Goal: Use online tool/utility: Utilize a website feature to perform a specific function

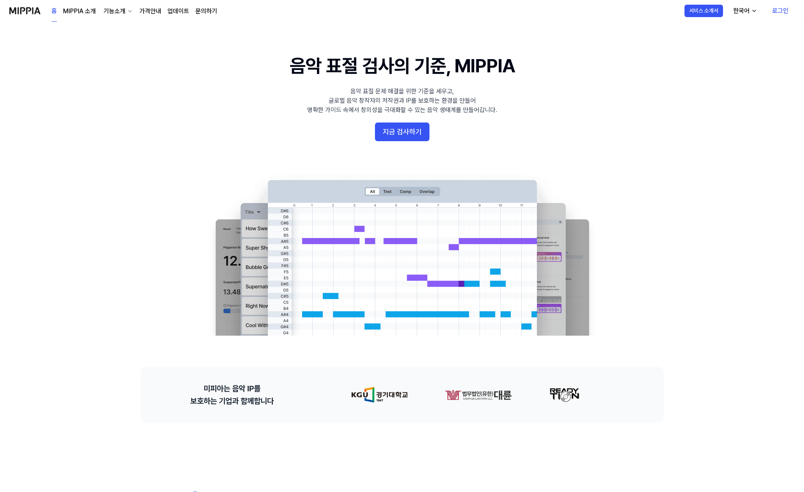
click at [661, 83] on 배너 "음악 표절 검사의 기준, MIPPIA 음악 표절 문제 해결을 위한 기준을 세우고, 글로벌 음악 창작자의 저작권과 IP를 보호하는 환경을 만들어…" at bounding box center [402, 194] width 561 height 283
click at [58, 12] on div "홈 MIPPIA 소개 기능소개 가격안내 업데이트 문의하기" at bounding box center [134, 10] width 166 height 21
click at [420, 143] on 배너 "음악 표절 검사의 기준, MIPPIA 음악 표절 문제 해결을 위한 기준을 세우고, 글로벌 음악 창작자의 저작권과 IP를 보호하는 환경을 만들어…" at bounding box center [402, 194] width 561 height 283
click at [414, 134] on button "지금 검사하기" at bounding box center [402, 132] width 54 height 19
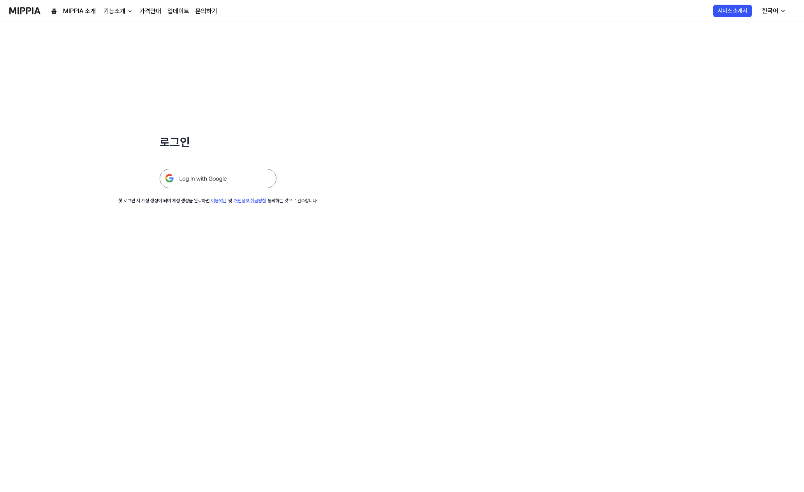
click at [234, 181] on img at bounding box center [218, 178] width 117 height 19
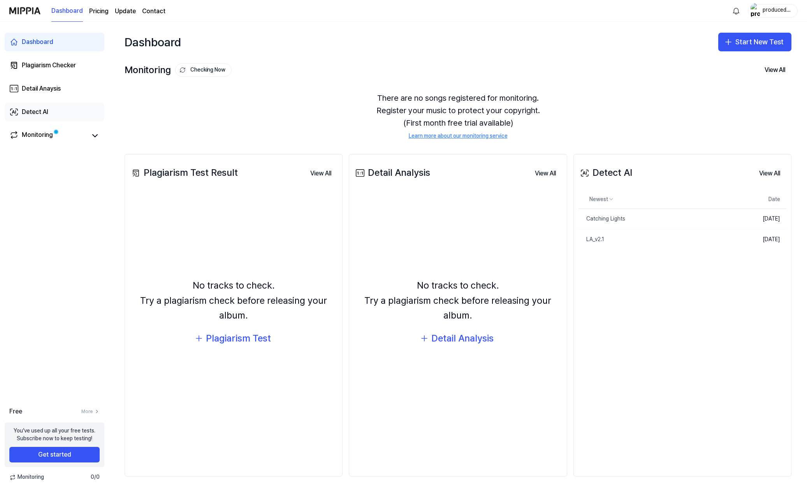
click at [43, 112] on div "Detect AI" at bounding box center [35, 111] width 26 height 9
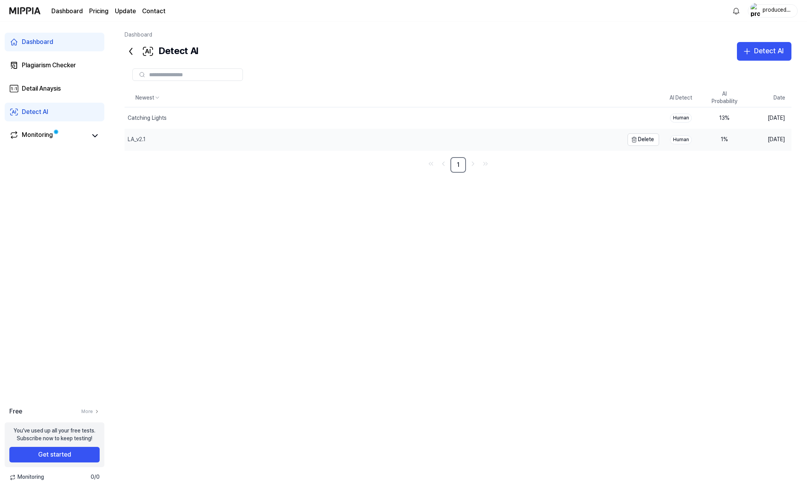
click at [296, 135] on div "LA_v2.1" at bounding box center [374, 139] width 499 height 21
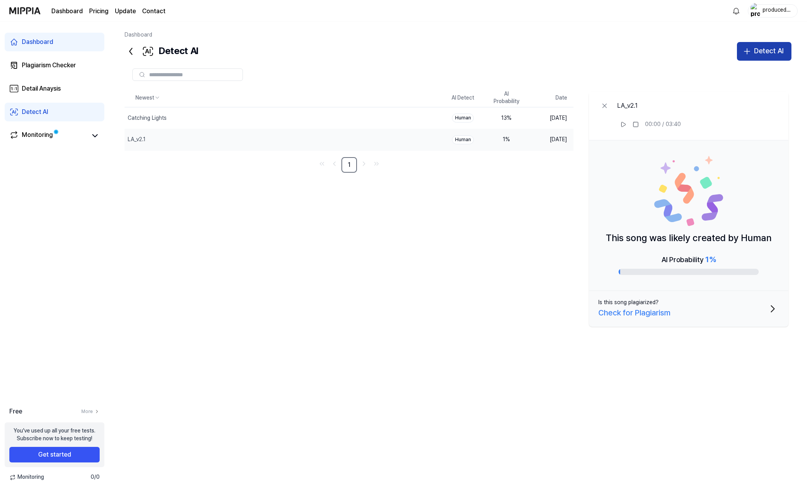
click at [779, 51] on div "Detect AI" at bounding box center [769, 51] width 30 height 11
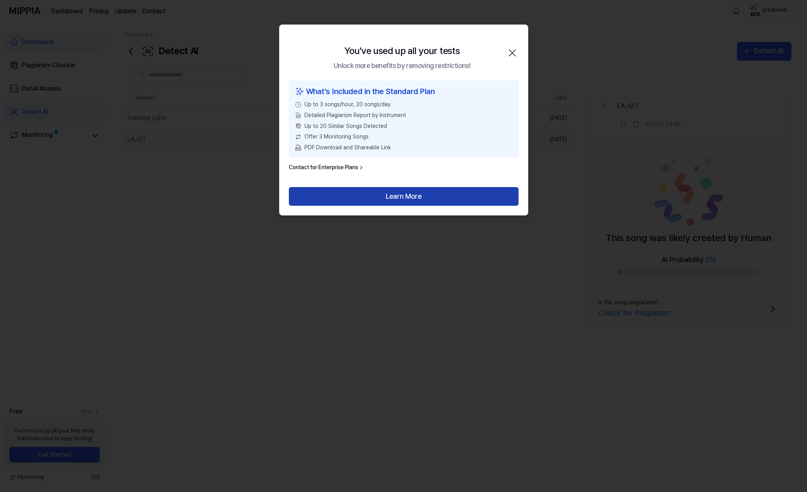
click at [447, 197] on button "Learn More" at bounding box center [404, 196] width 230 height 19
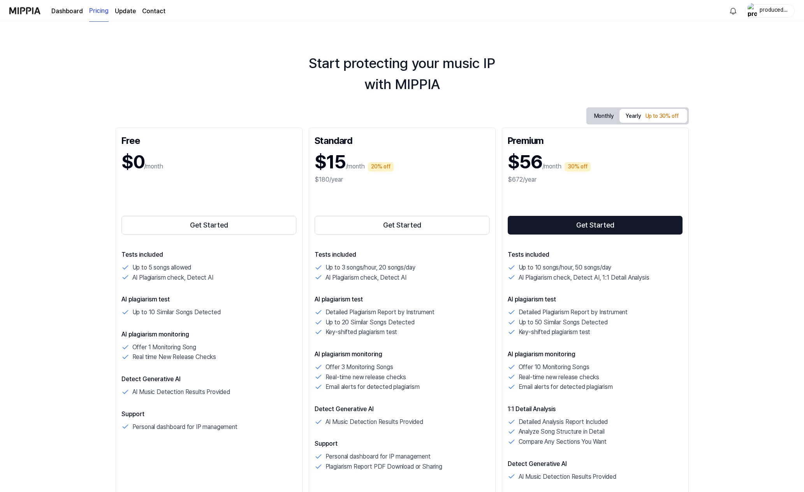
click at [776, 14] on div "producedbydk" at bounding box center [774, 10] width 30 height 9
click at [720, 70] on button "Log out" at bounding box center [745, 69] width 90 height 8
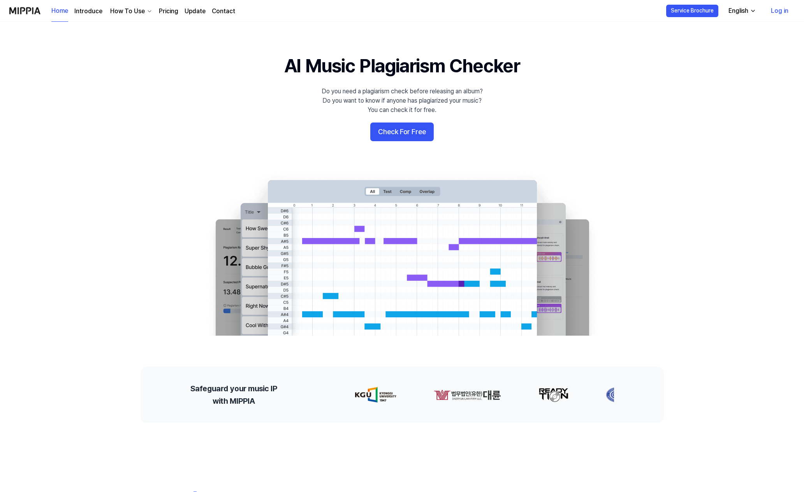
click at [769, 15] on link "Log in" at bounding box center [780, 11] width 30 height 22
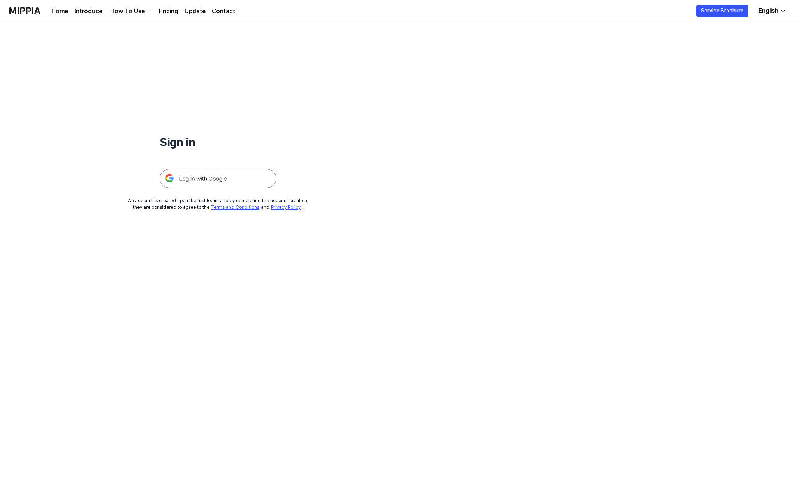
click at [207, 189] on div "Sign in An account is created upon the first login, and by completing the accou…" at bounding box center [218, 116] width 436 height 189
click at [206, 180] on img at bounding box center [218, 178] width 117 height 19
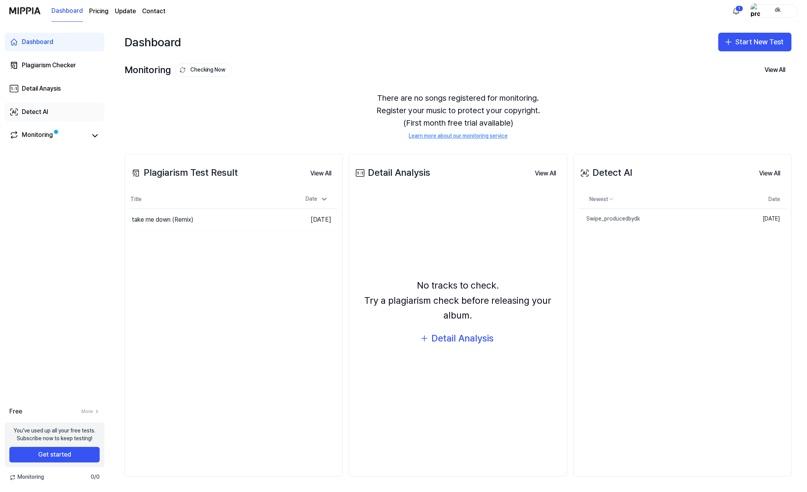
drag, startPoint x: 42, startPoint y: 111, endPoint x: 86, endPoint y: 110, distance: 44.0
click at [43, 110] on div "Detect AI" at bounding box center [35, 111] width 26 height 9
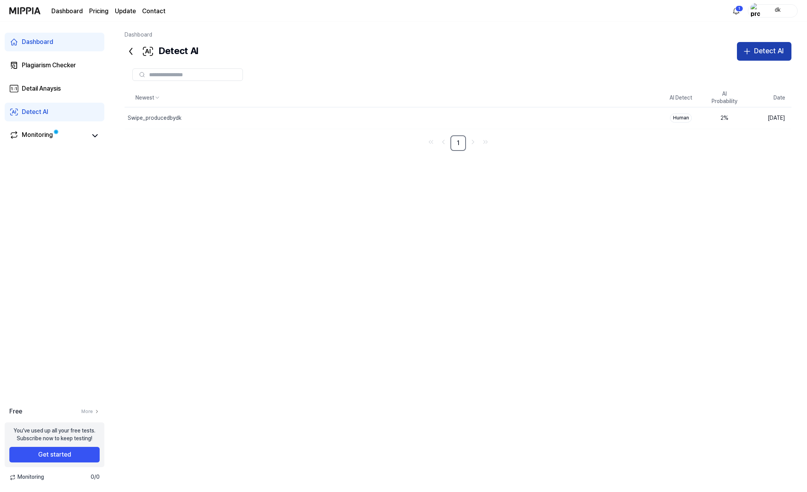
click at [770, 55] on div "Detect AI" at bounding box center [769, 51] width 30 height 11
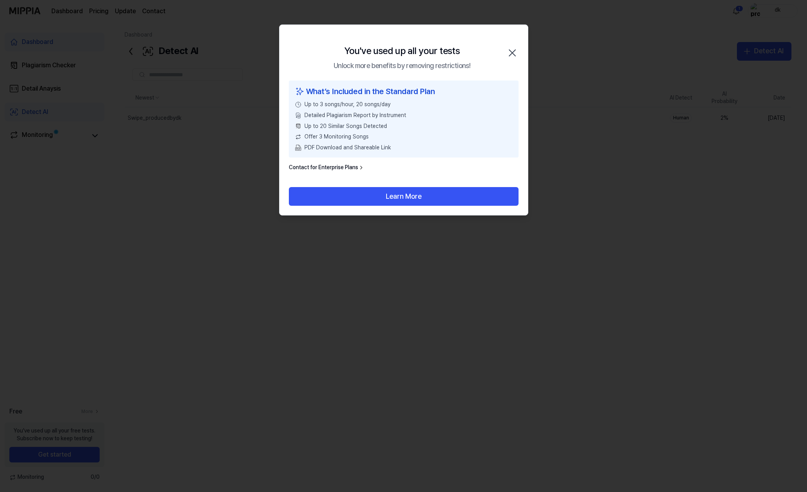
click at [669, 230] on div at bounding box center [403, 246] width 807 height 492
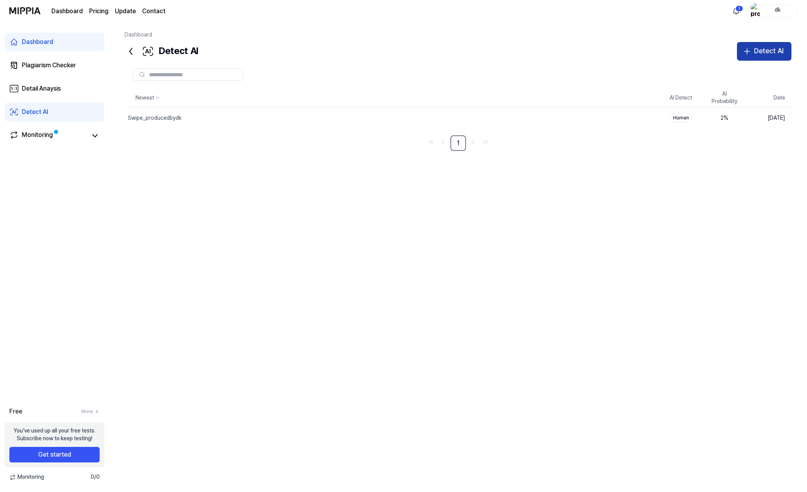
click at [771, 49] on div "Detect AI" at bounding box center [769, 51] width 30 height 11
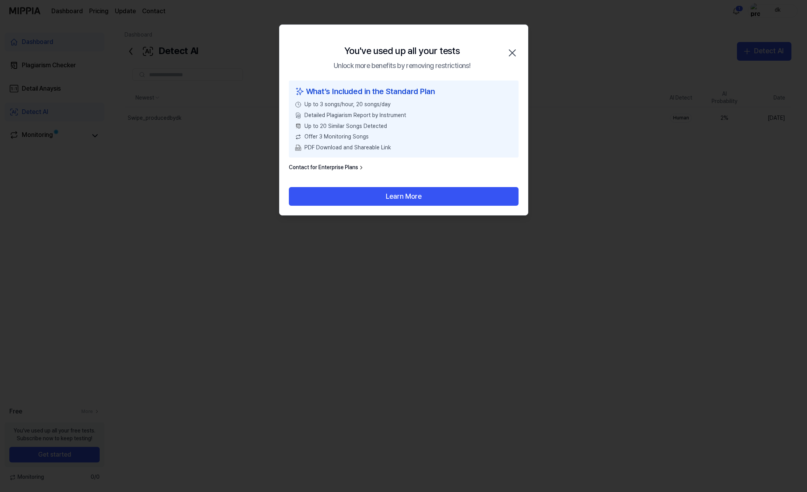
click at [510, 53] on icon "button" at bounding box center [512, 53] width 12 height 12
